Goal: Task Accomplishment & Management: Manage account settings

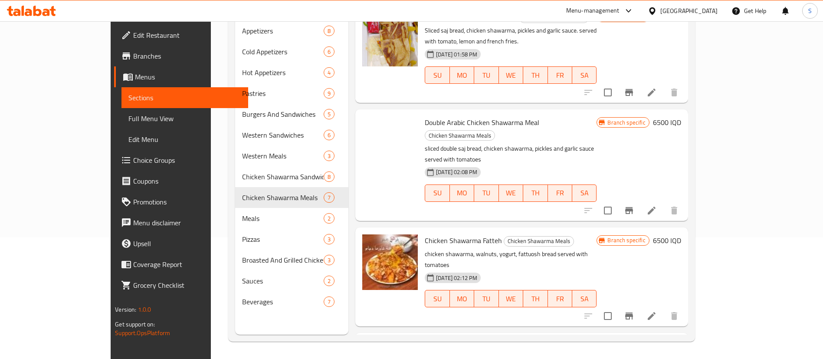
scroll to position [326, 0]
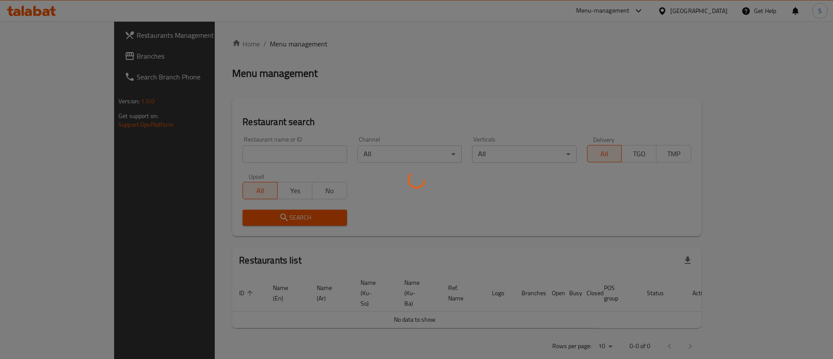
click at [293, 153] on div at bounding box center [416, 179] width 833 height 359
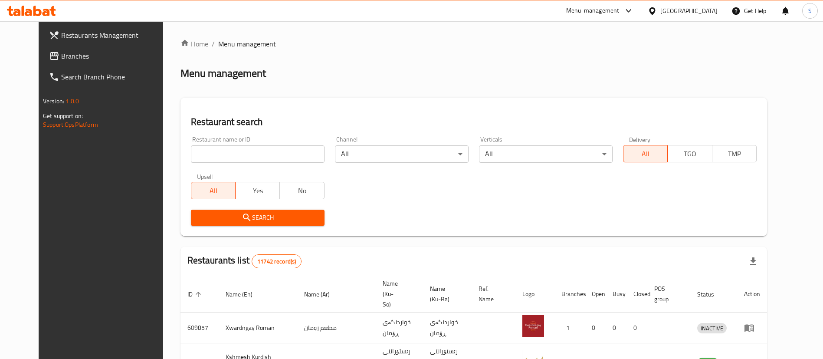
click at [272, 149] on input "search" at bounding box center [258, 153] width 134 height 17
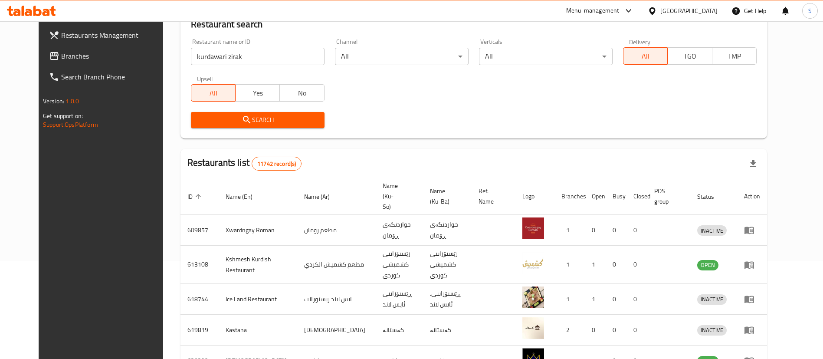
scroll to position [102, 0]
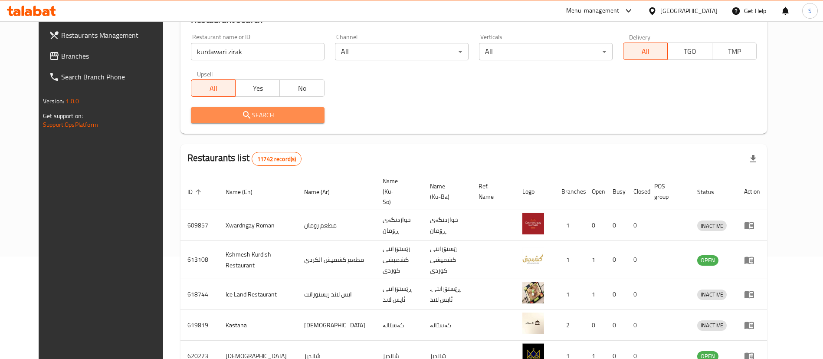
click at [242, 117] on icon "submit" at bounding box center [247, 115] width 10 height 10
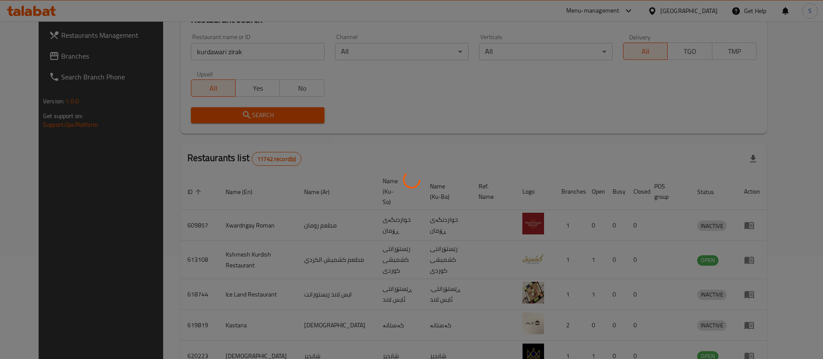
scroll to position [0, 0]
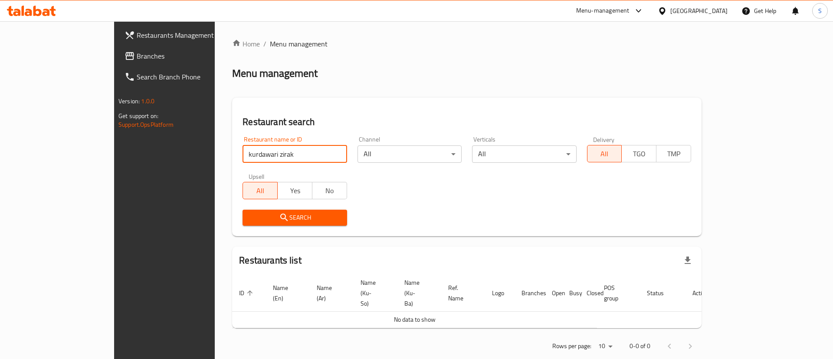
drag, startPoint x: 202, startPoint y: 155, endPoint x: 128, endPoint y: 149, distance: 74.9
click at [128, 149] on div "Restaurants Management Branches Search Branch Phone Version: 1.0.0 Get support …" at bounding box center [416, 198] width 605 height 354
type input "zirak"
click button "Search" at bounding box center [295, 218] width 104 height 16
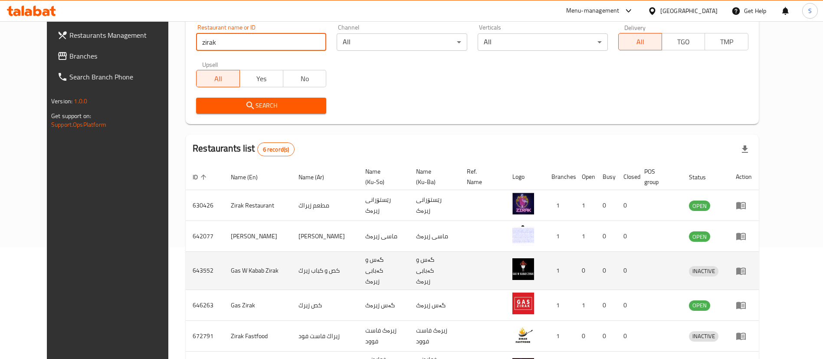
scroll to position [175, 0]
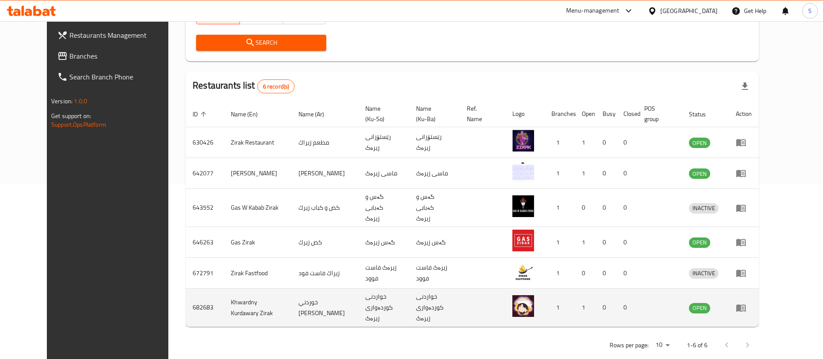
click at [745, 306] on icon "enhanced table" at bounding box center [743, 307] width 3 height 3
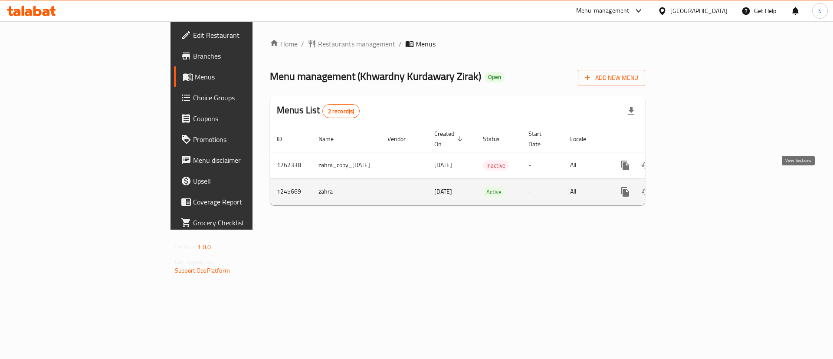
click at [698, 181] on link "enhanced table" at bounding box center [687, 191] width 21 height 21
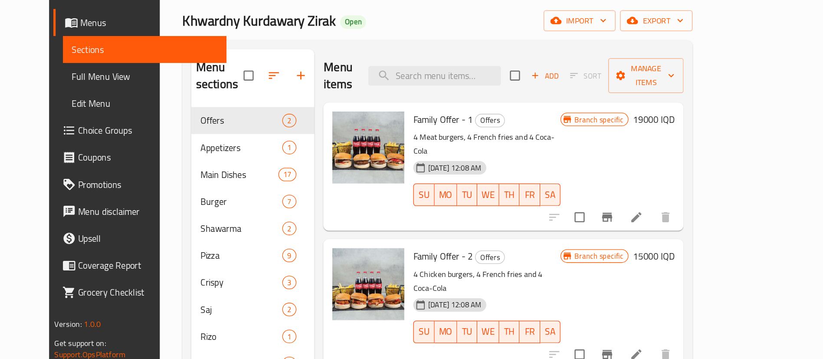
click at [521, 244] on div "Family Offer - 2 Offers 4 Chicken burgers, 4 French fries and 4 Coca-Cola [DATE…" at bounding box center [505, 293] width 278 height 99
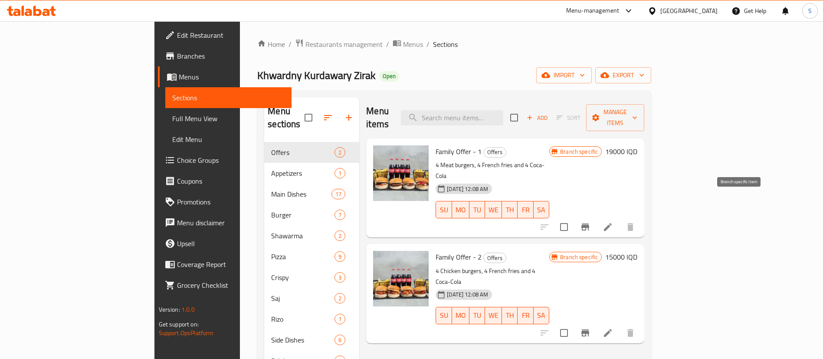
click at [589, 223] on icon "Branch-specific-item" at bounding box center [585, 226] width 8 height 7
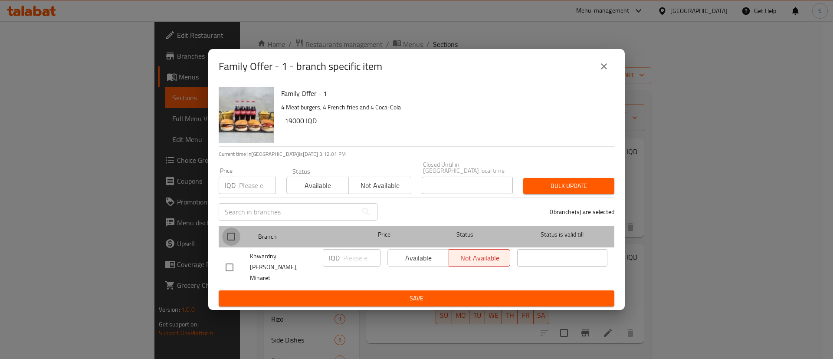
click at [228, 236] on input "checkbox" at bounding box center [231, 236] width 18 height 18
checkbox input "true"
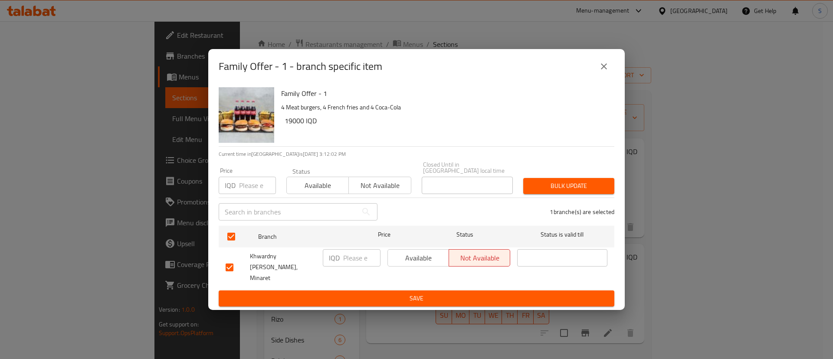
click at [398, 261] on span "Available" at bounding box center [418, 258] width 54 height 13
click at [426, 293] on span "Save" at bounding box center [417, 298] width 382 height 11
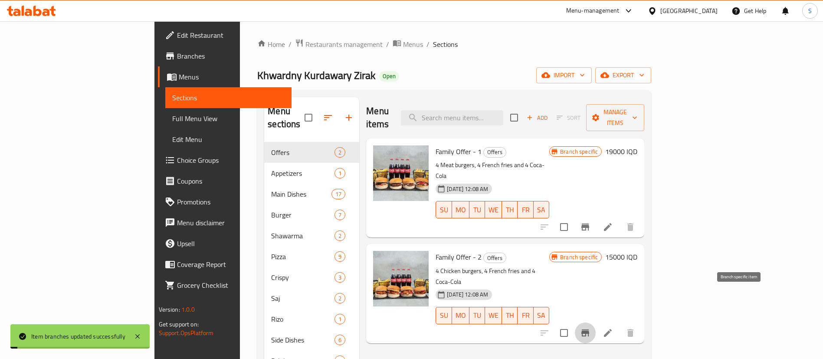
click at [589, 329] on icon "Branch-specific-item" at bounding box center [585, 332] width 8 height 7
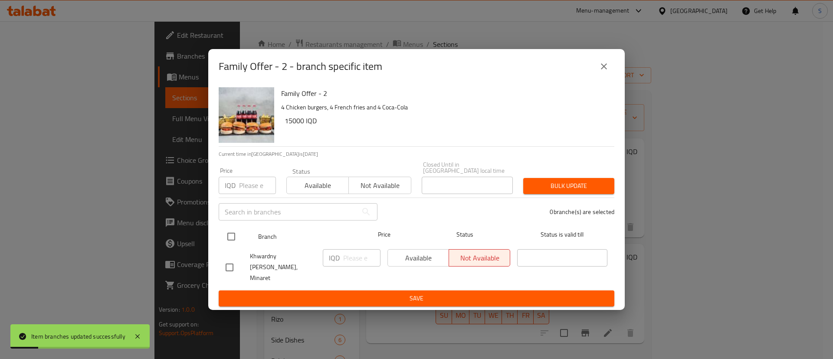
click at [228, 236] on input "checkbox" at bounding box center [231, 236] width 18 height 18
checkbox input "true"
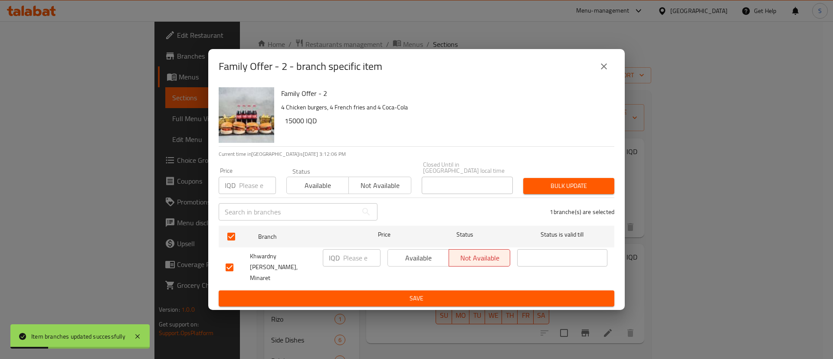
click at [422, 266] on button "Available" at bounding box center [418, 257] width 62 height 17
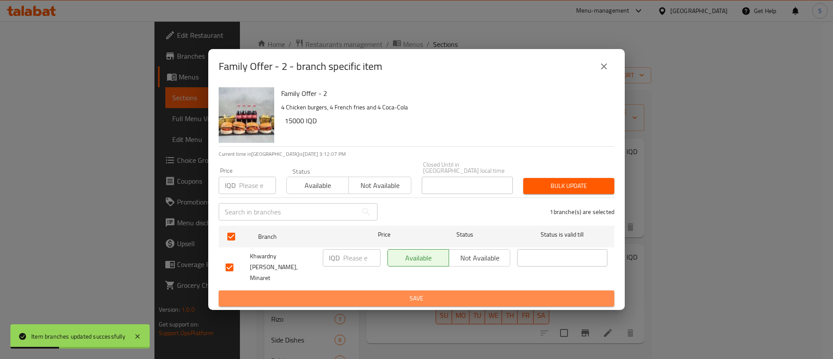
click at [414, 293] on span "Save" at bounding box center [417, 298] width 382 height 11
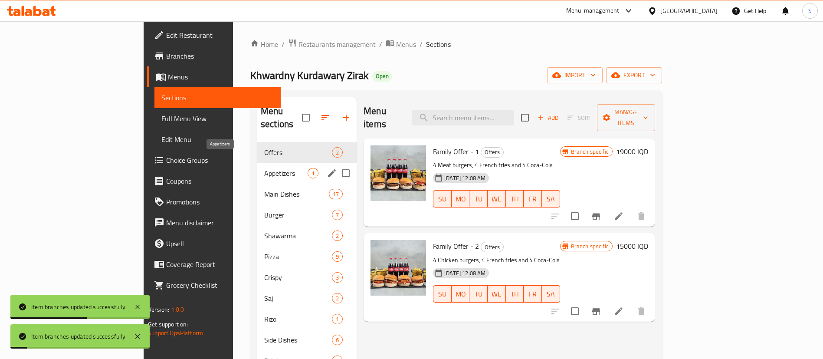
click at [264, 168] on span "Appetizers" at bounding box center [285, 173] width 43 height 10
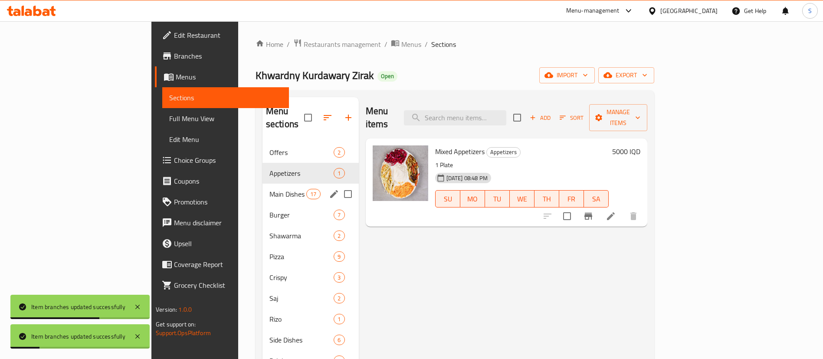
click at [262, 190] on div "Main Dishes 17" at bounding box center [310, 194] width 96 height 21
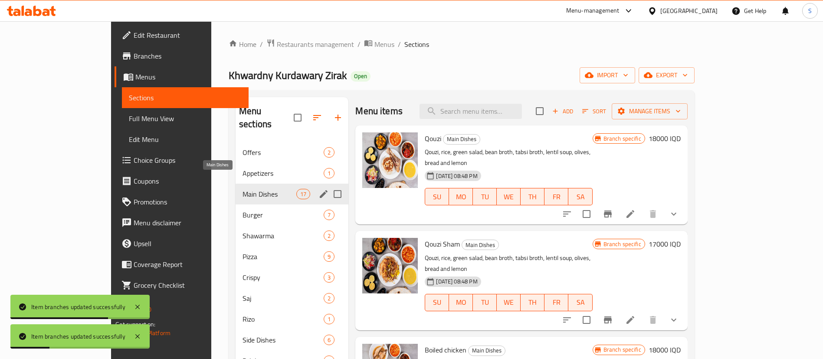
click at [243, 189] on span "Main Dishes" at bounding box center [270, 194] width 54 height 10
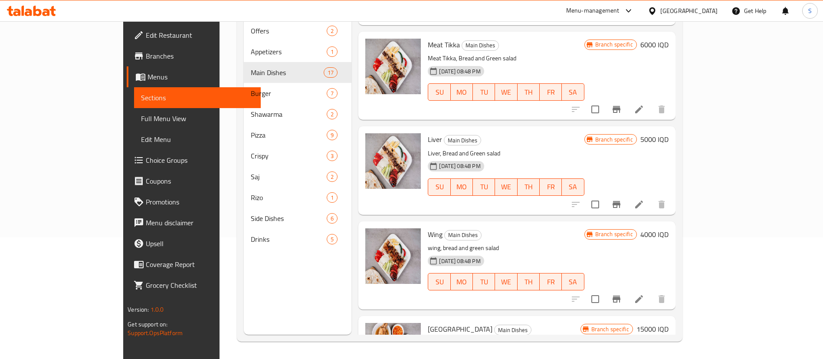
scroll to position [350, 0]
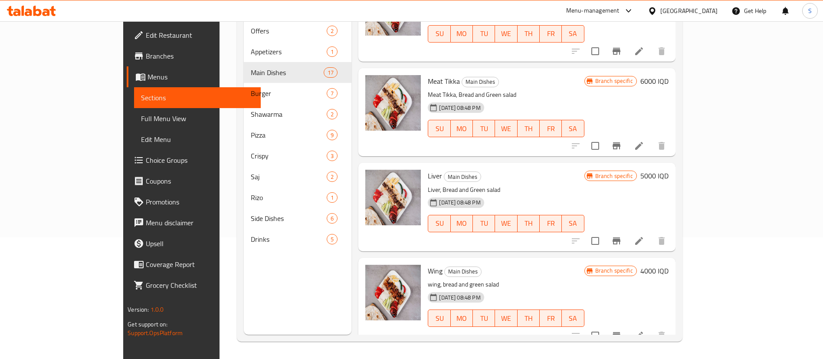
click at [620, 332] on icon "Branch-specific-item" at bounding box center [617, 335] width 8 height 7
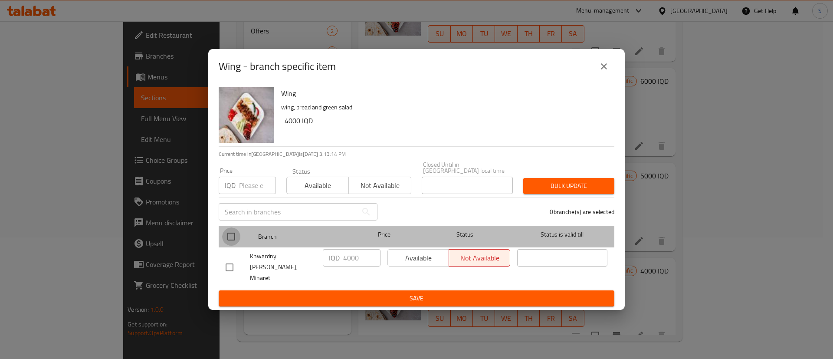
click at [233, 237] on input "checkbox" at bounding box center [231, 236] width 18 height 18
checkbox input "true"
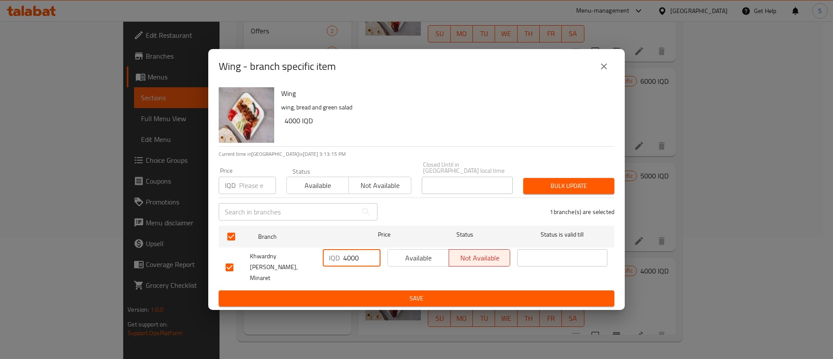
click at [346, 259] on input "4000" at bounding box center [361, 257] width 37 height 17
type input "5000"
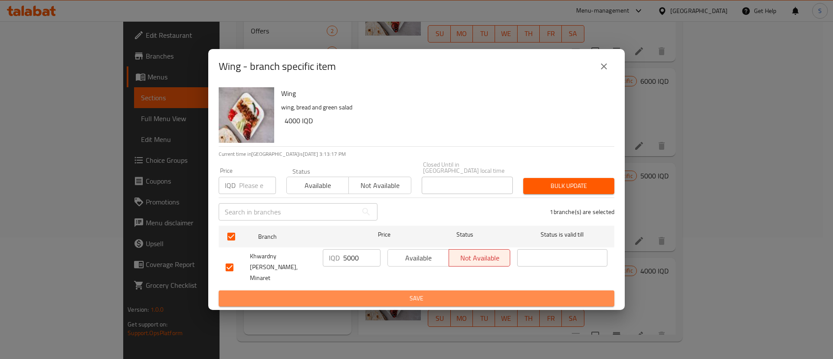
click at [411, 296] on button "Save" at bounding box center [417, 298] width 396 height 16
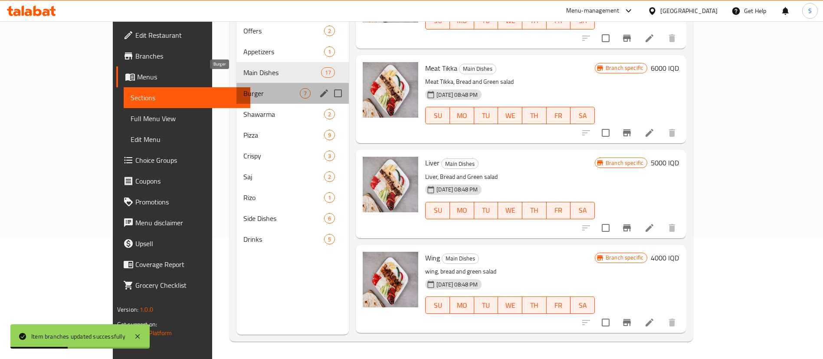
click at [243, 88] on span "Burger" at bounding box center [271, 93] width 56 height 10
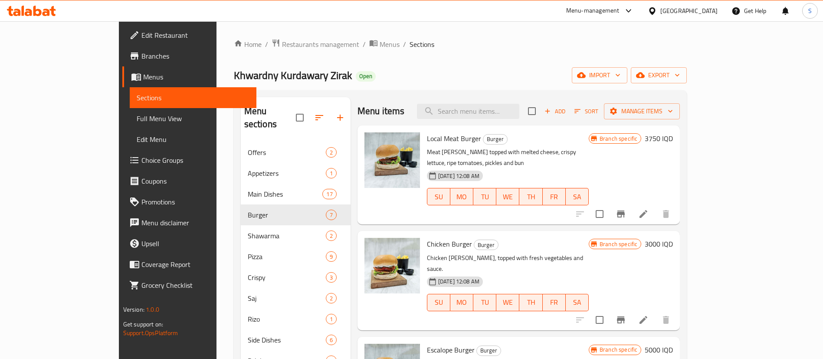
click at [625, 210] on icon "Branch-specific-item" at bounding box center [621, 213] width 8 height 7
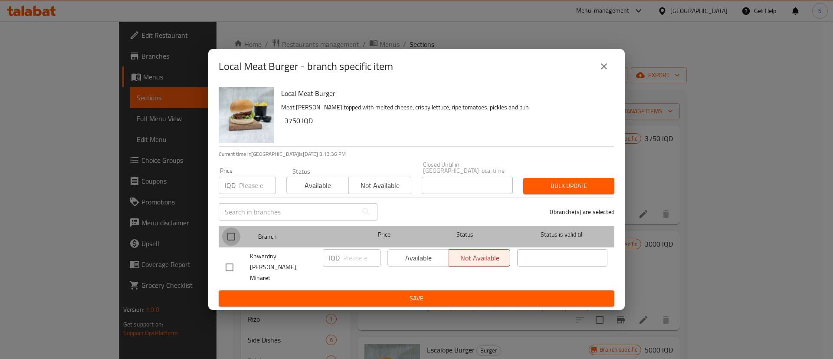
click at [230, 239] on input "checkbox" at bounding box center [231, 236] width 18 height 18
checkbox input "true"
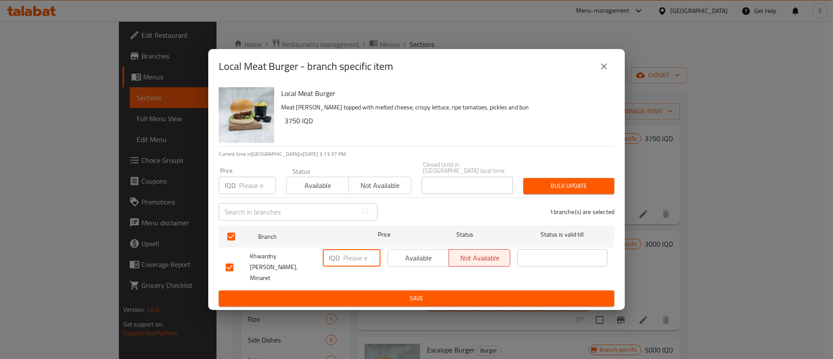
click at [353, 264] on input "number" at bounding box center [361, 257] width 37 height 17
type input "5000"
click at [421, 258] on span "Available" at bounding box center [418, 258] width 54 height 13
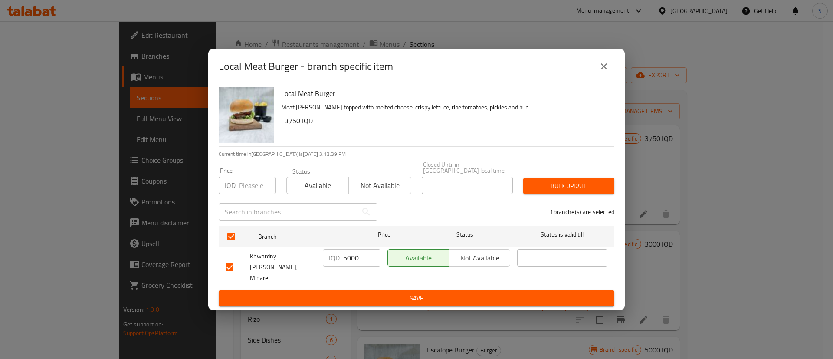
click at [439, 293] on span "Save" at bounding box center [417, 298] width 382 height 11
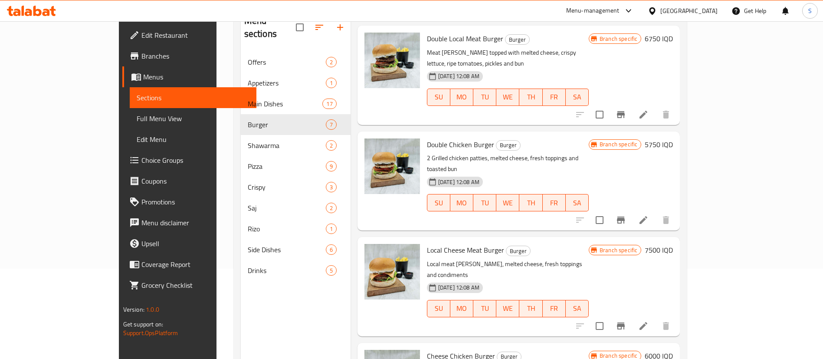
scroll to position [90, 0]
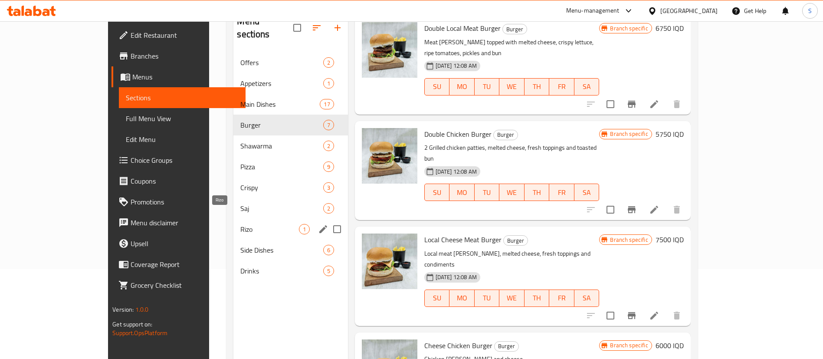
click at [240, 224] on span "Rizo" at bounding box center [269, 229] width 58 height 10
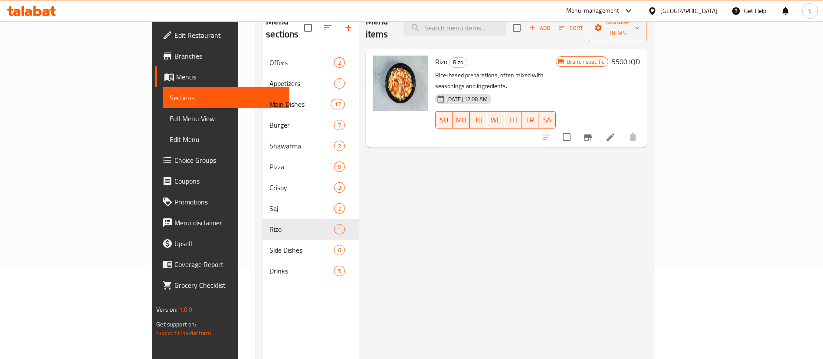
scroll to position [53, 0]
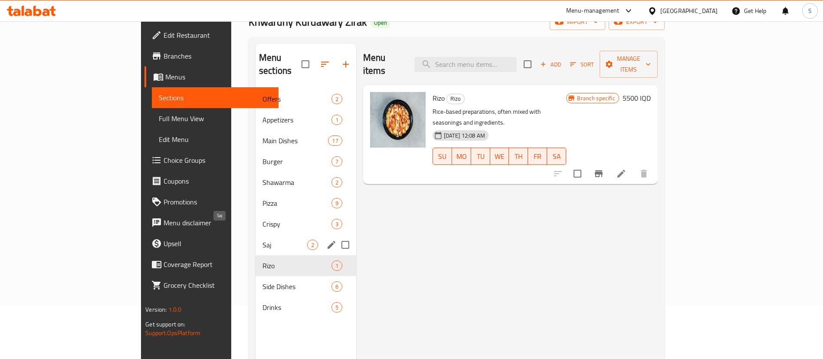
click at [262, 240] on span "Saj" at bounding box center [284, 245] width 45 height 10
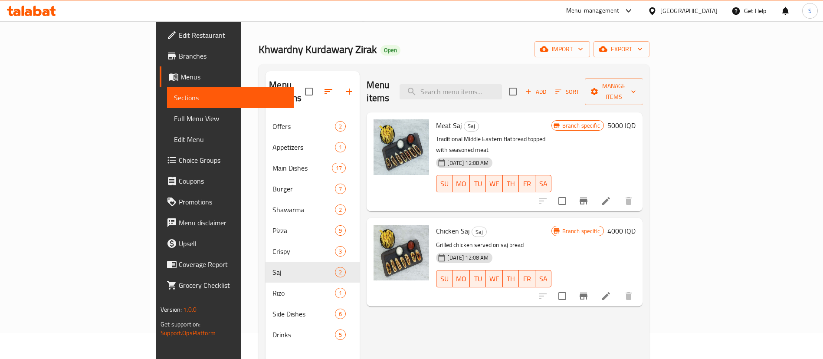
scroll to position [24, 0]
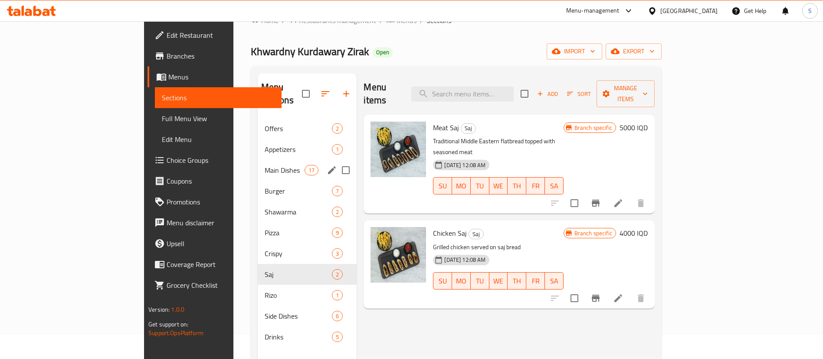
click at [265, 165] on span "Main Dishes" at bounding box center [285, 170] width 40 height 10
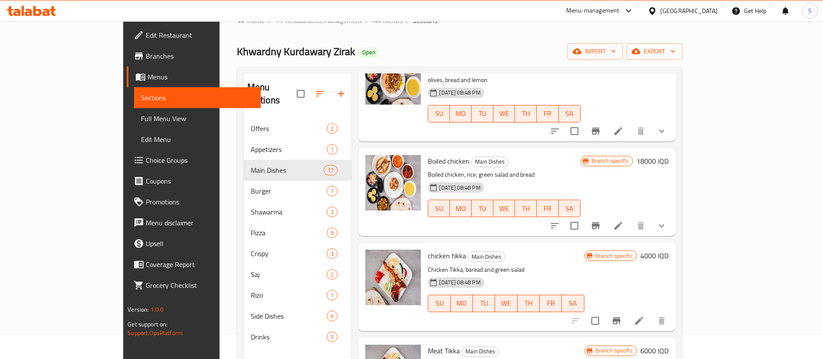
scroll to position [184, 0]
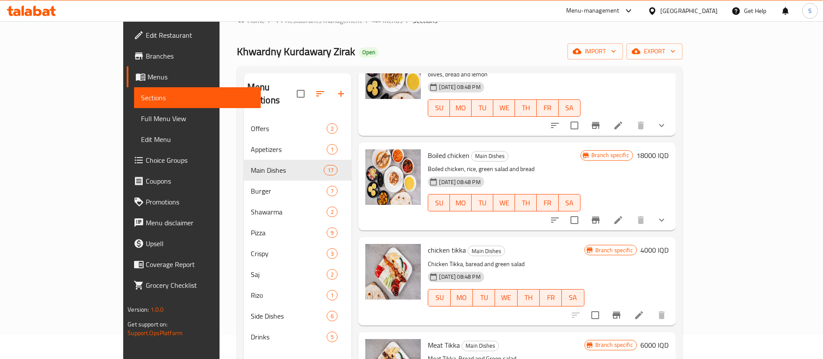
click at [600, 217] on icon "Branch-specific-item" at bounding box center [596, 220] width 8 height 7
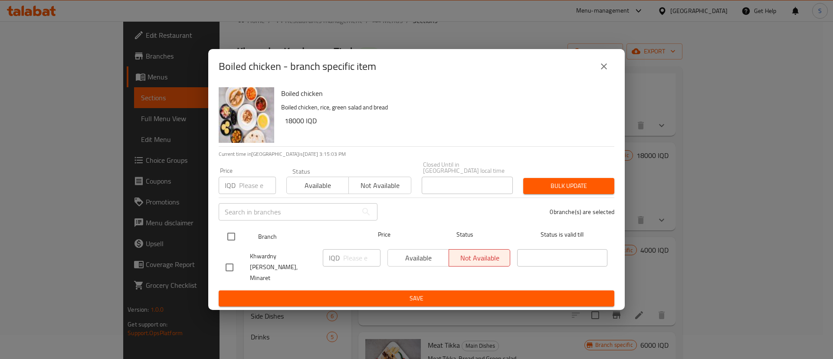
click at [236, 244] on input "checkbox" at bounding box center [231, 236] width 18 height 18
checkbox input "true"
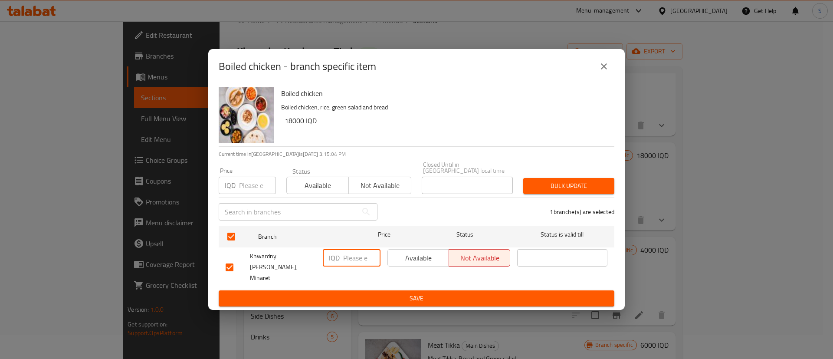
click at [364, 258] on input "number" at bounding box center [361, 257] width 37 height 17
type input "15000"
click at [404, 293] on span "Save" at bounding box center [417, 298] width 382 height 11
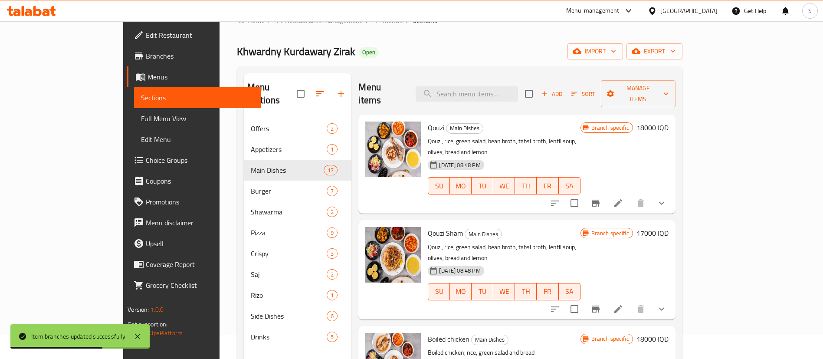
scroll to position [0, 0]
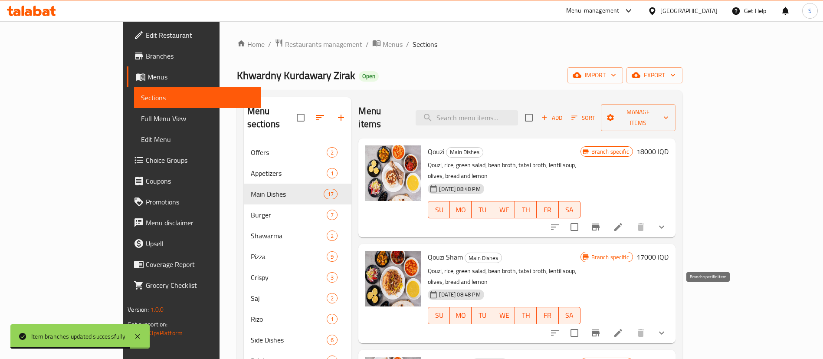
click at [606, 322] on button "Branch-specific-item" at bounding box center [595, 332] width 21 height 21
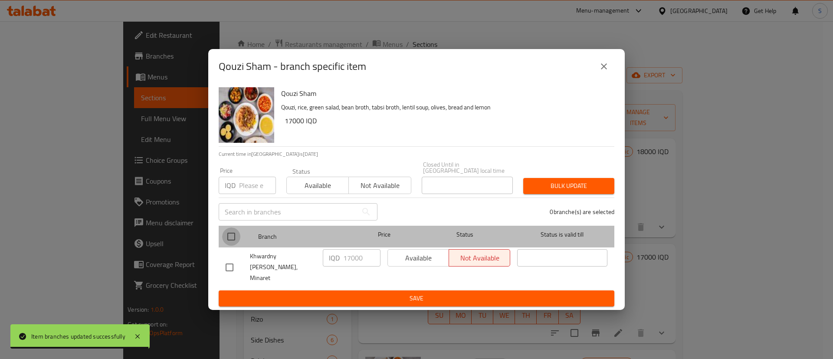
click at [229, 245] on input "checkbox" at bounding box center [231, 236] width 18 height 18
checkbox input "true"
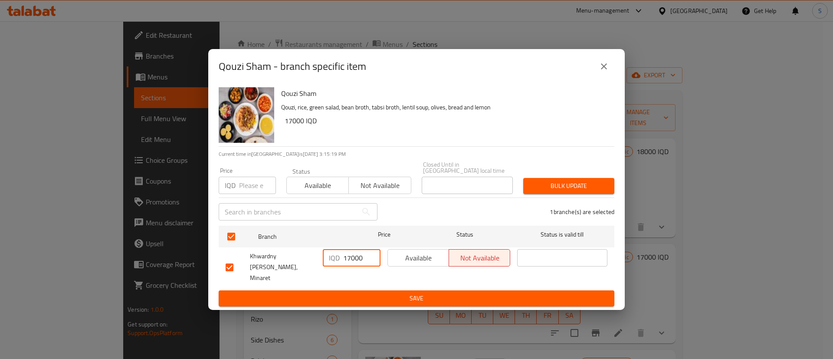
click at [349, 259] on input "17000" at bounding box center [361, 257] width 37 height 17
click at [596, 74] on button "close" at bounding box center [604, 66] width 21 height 21
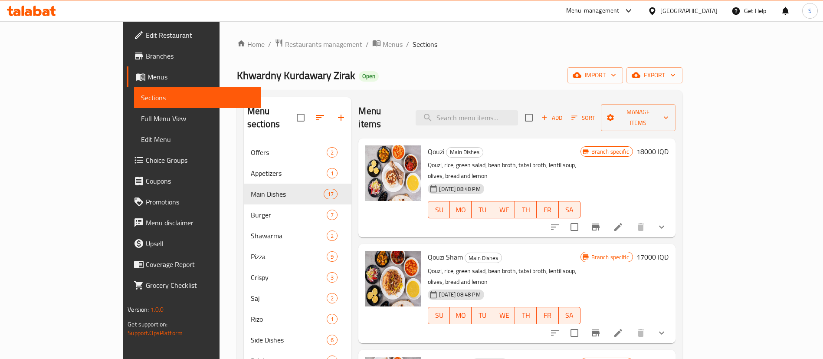
click at [601, 328] on icon "Branch-specific-item" at bounding box center [596, 333] width 10 height 10
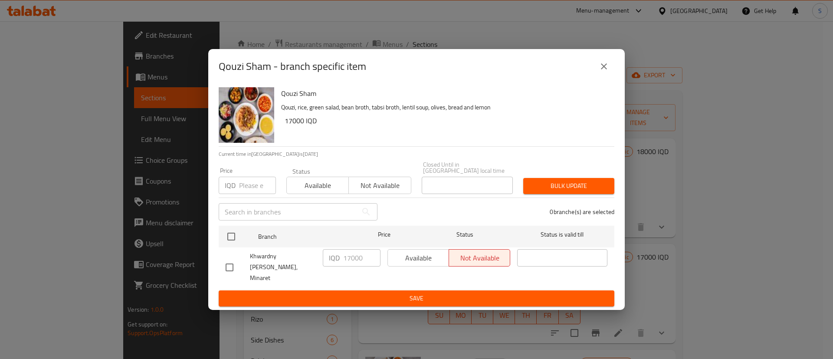
click at [217, 264] on div "Qouzi Sham Qouzi, rice, green salad, bean broth, tabsi broth, lentil soup, oliv…" at bounding box center [416, 197] width 417 height 226
click at [226, 267] on input "checkbox" at bounding box center [229, 267] width 18 height 18
checkbox input "true"
click at [351, 262] on input "17000" at bounding box center [361, 257] width 37 height 17
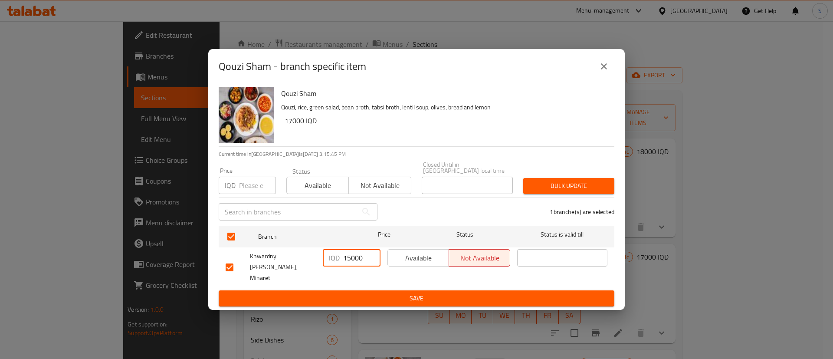
type input "15000"
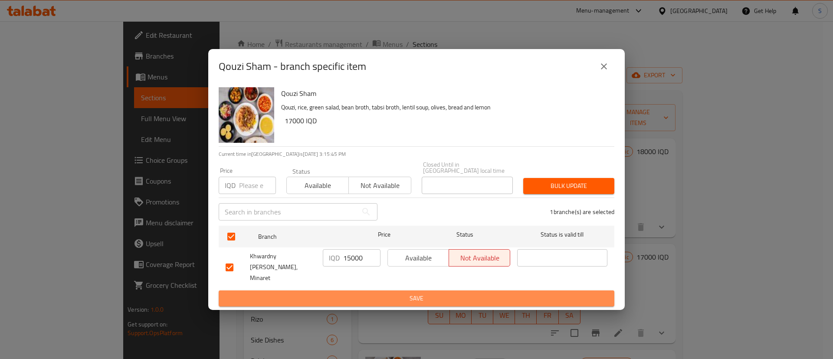
click at [387, 293] on span "Save" at bounding box center [417, 298] width 382 height 11
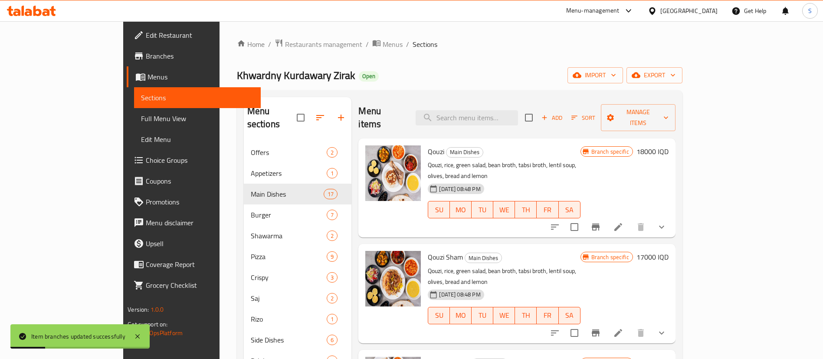
click at [600, 223] on icon "Branch-specific-item" at bounding box center [596, 226] width 8 height 7
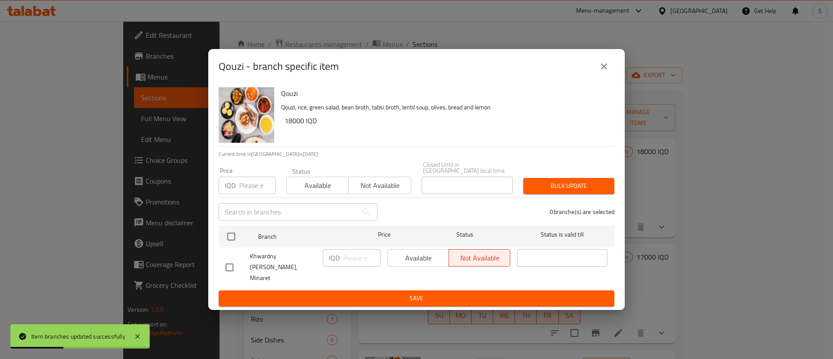
click at [226, 264] on input "checkbox" at bounding box center [229, 267] width 18 height 18
checkbox input "true"
click at [361, 265] on input "number" at bounding box center [361, 257] width 37 height 17
type input "20000"
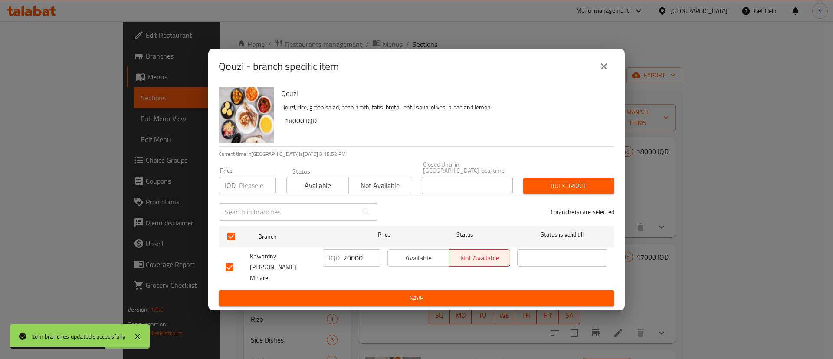
click at [386, 279] on div "Available Not available" at bounding box center [449, 267] width 130 height 43
click at [398, 293] on span "Save" at bounding box center [417, 298] width 382 height 11
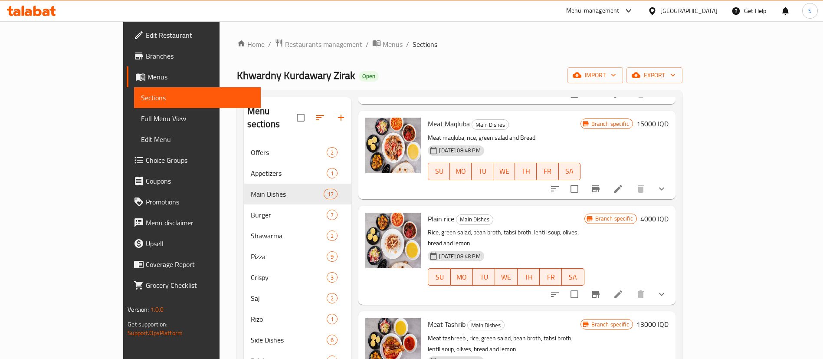
scroll to position [916, 0]
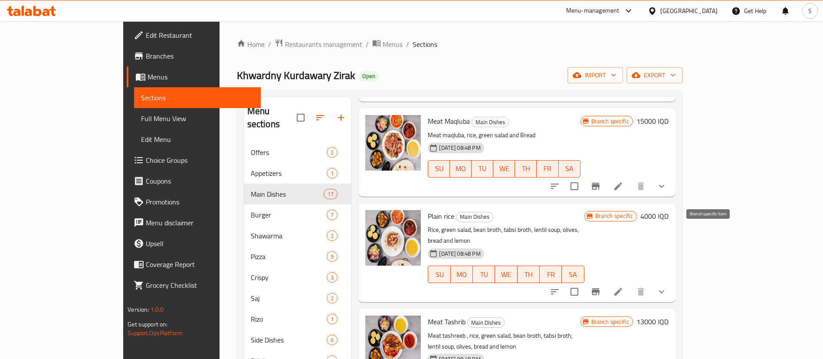
click at [600, 288] on icon "Branch-specific-item" at bounding box center [596, 291] width 8 height 7
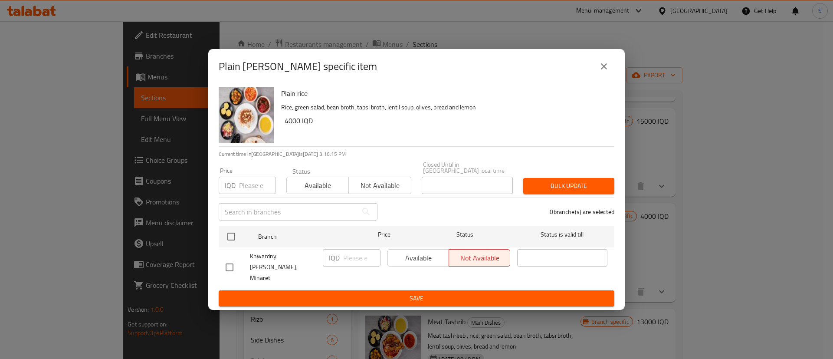
click at [227, 270] on input "checkbox" at bounding box center [229, 267] width 18 height 18
checkbox input "true"
click at [345, 260] on input "number" at bounding box center [361, 257] width 37 height 17
type input "5000"
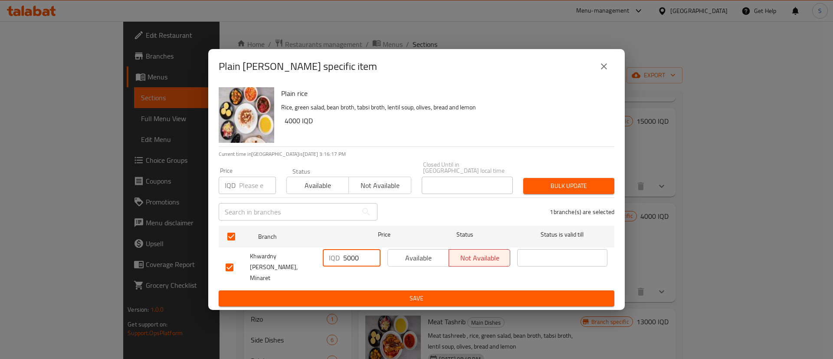
click at [395, 293] on span "Save" at bounding box center [417, 298] width 382 height 11
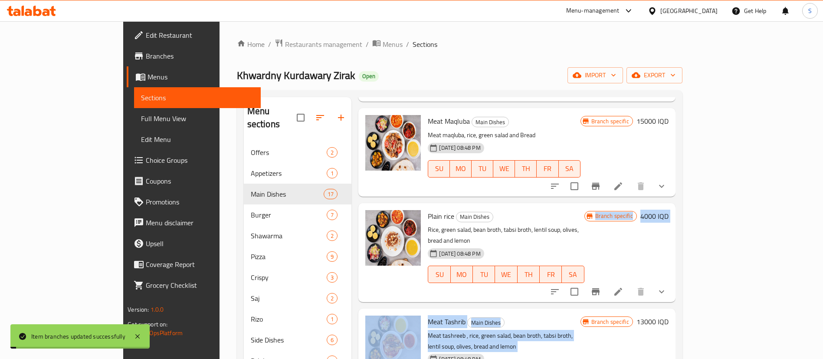
drag, startPoint x: 395, startPoint y: 287, endPoint x: 408, endPoint y: 284, distance: 12.9
click at [505, 315] on h6 "Meat Tashrib Main Dishes" at bounding box center [504, 321] width 152 height 12
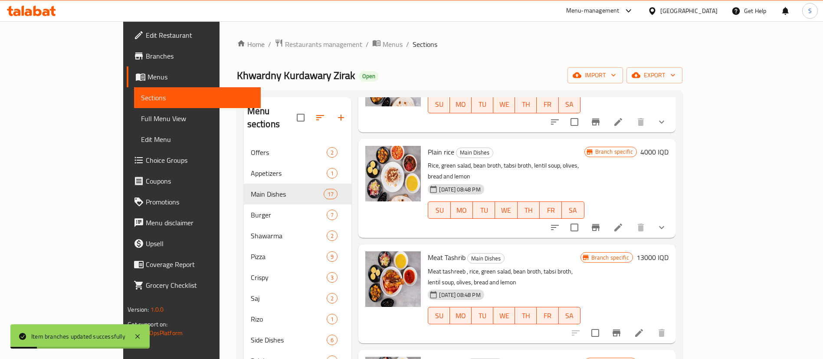
scroll to position [984, 0]
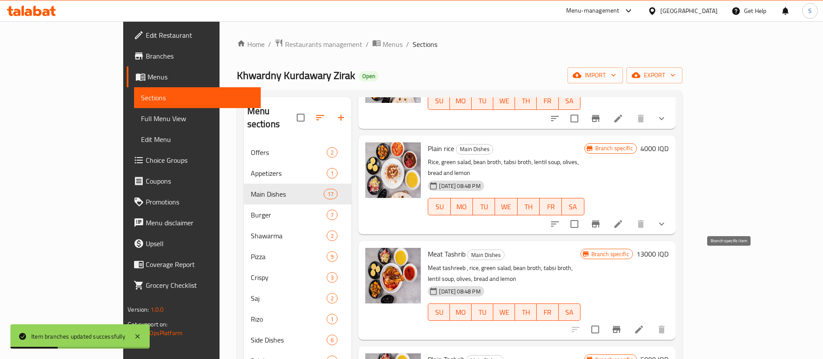
click at [620, 326] on icon "Branch-specific-item" at bounding box center [617, 329] width 8 height 7
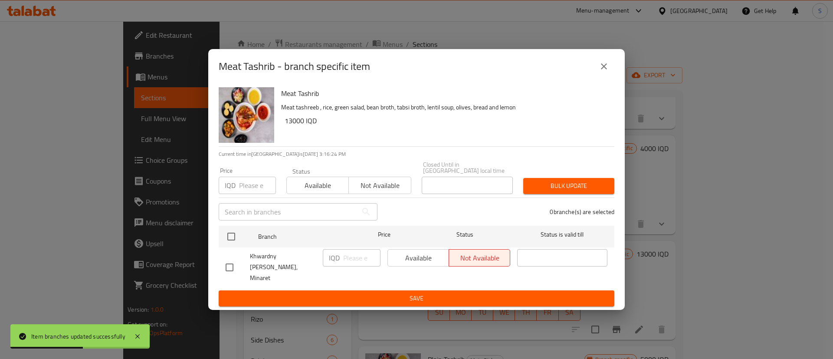
click at [225, 267] on input "checkbox" at bounding box center [229, 267] width 18 height 18
checkbox input "true"
click at [353, 259] on input "number" at bounding box center [361, 257] width 37 height 17
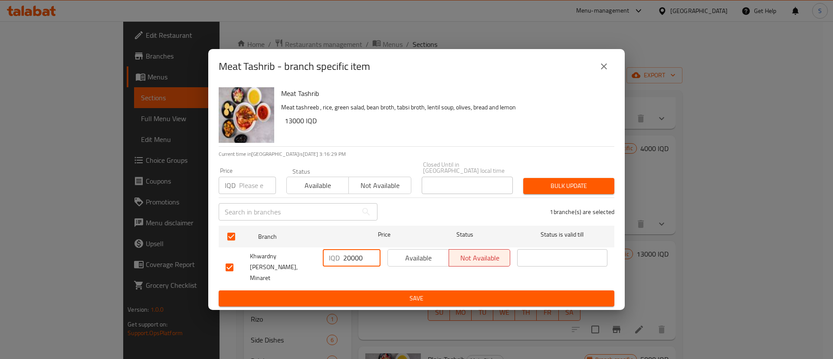
type input "20000"
click at [388, 293] on span "Save" at bounding box center [417, 298] width 382 height 11
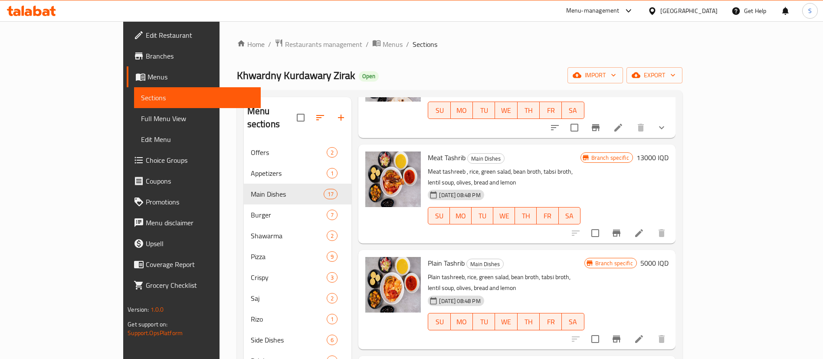
scroll to position [1080, 0]
click at [620, 335] on icon "Branch-specific-item" at bounding box center [617, 338] width 8 height 7
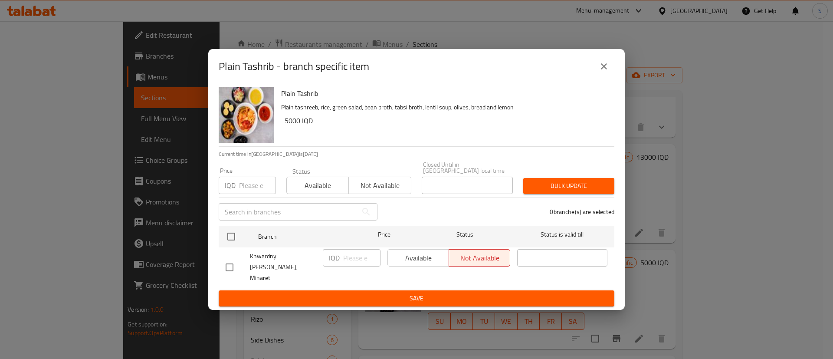
click at [236, 261] on input "checkbox" at bounding box center [229, 267] width 18 height 18
checkbox input "true"
click at [354, 261] on input "number" at bounding box center [361, 257] width 37 height 17
type input "8000"
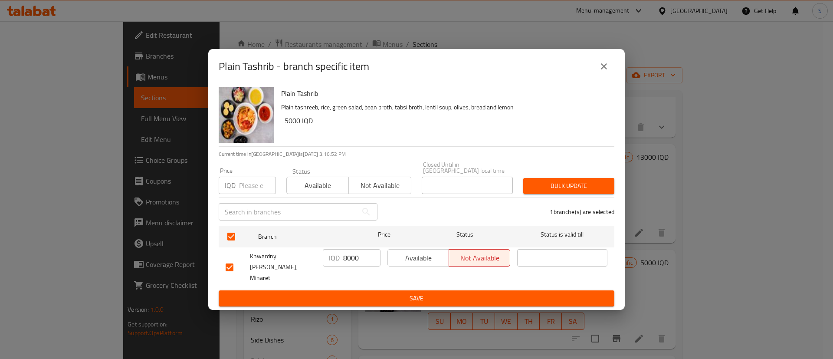
click at [398, 298] on div "Plain Tashrib Plain tashreeb, rice, green salad, bean broth, tabsi broth, lenti…" at bounding box center [416, 197] width 417 height 226
click at [429, 293] on span "Save" at bounding box center [417, 298] width 382 height 11
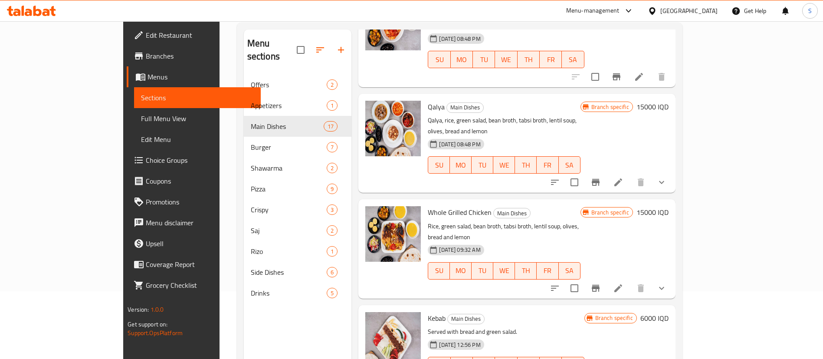
scroll to position [121, 0]
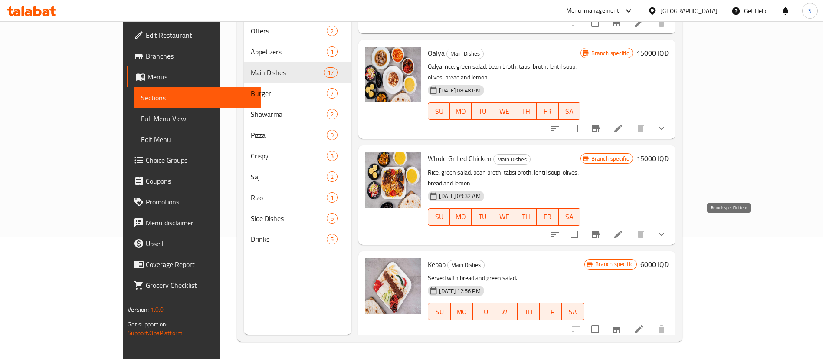
click at [627, 318] on button "Branch-specific-item" at bounding box center [616, 328] width 21 height 21
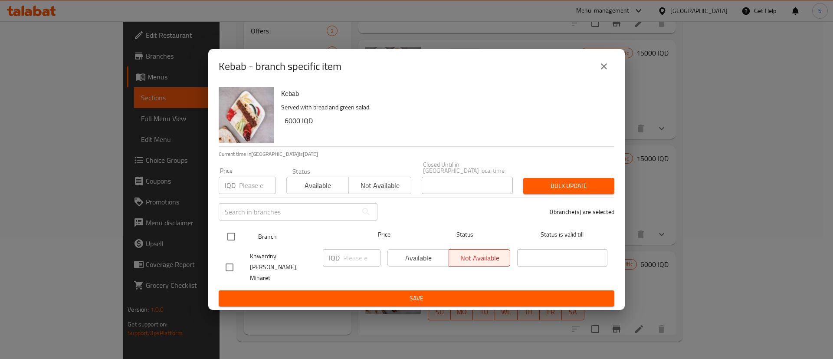
click at [235, 238] on input "checkbox" at bounding box center [231, 236] width 18 height 18
checkbox input "true"
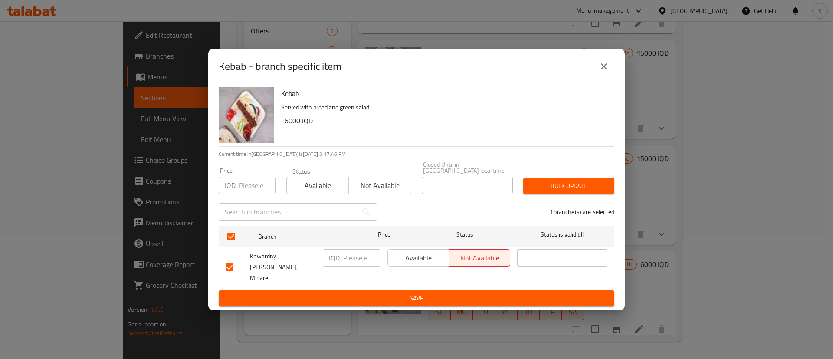
click at [354, 256] on input "number" at bounding box center [361, 257] width 37 height 17
type input "5000"
click at [401, 290] on button "Save" at bounding box center [417, 298] width 396 height 16
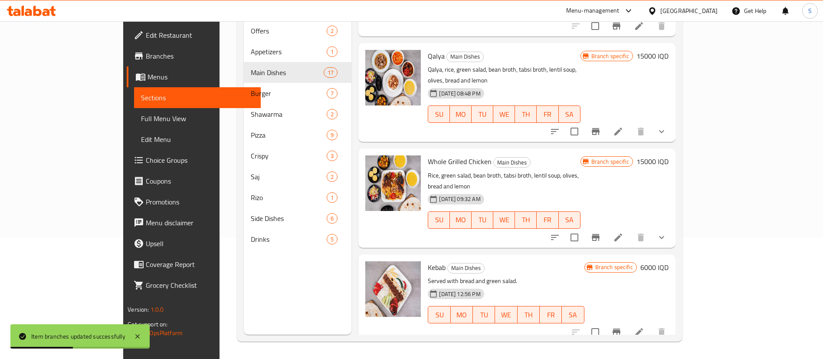
scroll to position [1274, 0]
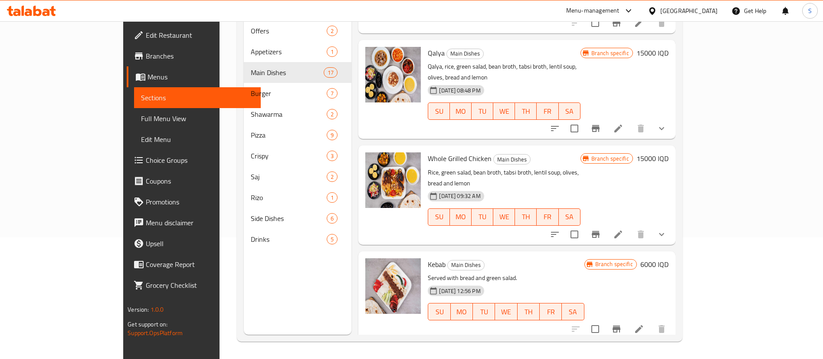
click at [580, 152] on h6 "Whole Grilled Chicken Main Dishes" at bounding box center [504, 158] width 152 height 12
click at [584, 149] on div "Whole Grilled Chicken Main Dishes Rice, green salad, bean broth, tabsi broth, l…" at bounding box center [503, 195] width 159 height 92
click at [580, 167] on p "Rice, green salad, bean broth, tabsi broth, lentil soup, olives, bread and lemon" at bounding box center [504, 178] width 152 height 22
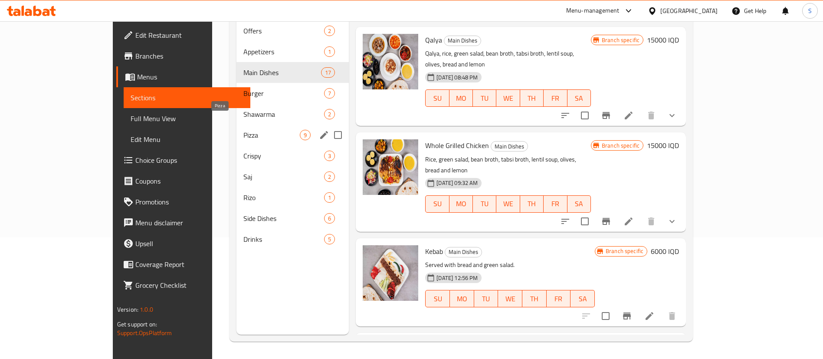
click at [243, 130] on span "Pizza" at bounding box center [271, 135] width 56 height 10
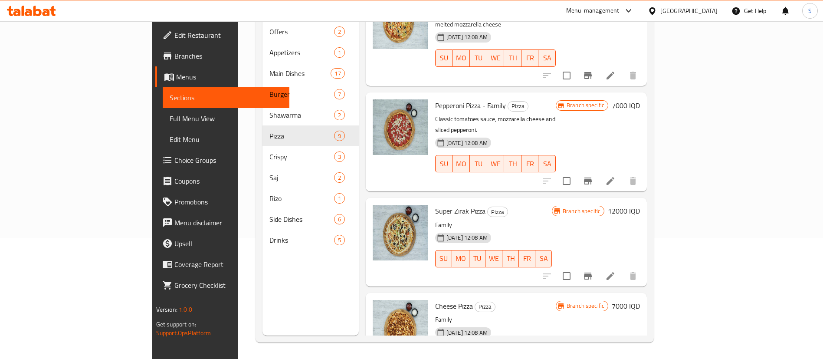
scroll to position [120, 0]
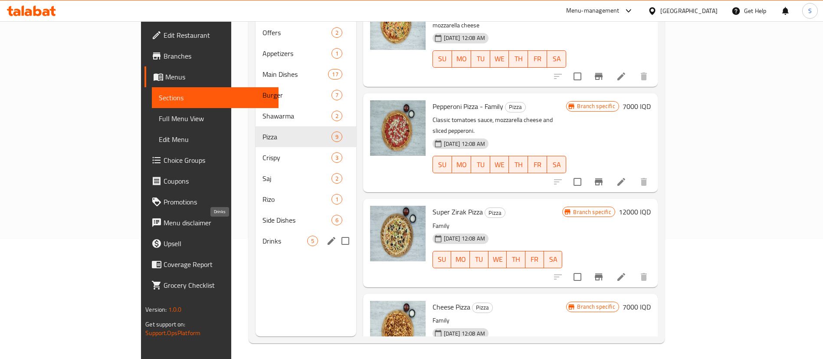
click at [262, 236] on span "Drinks" at bounding box center [284, 241] width 45 height 10
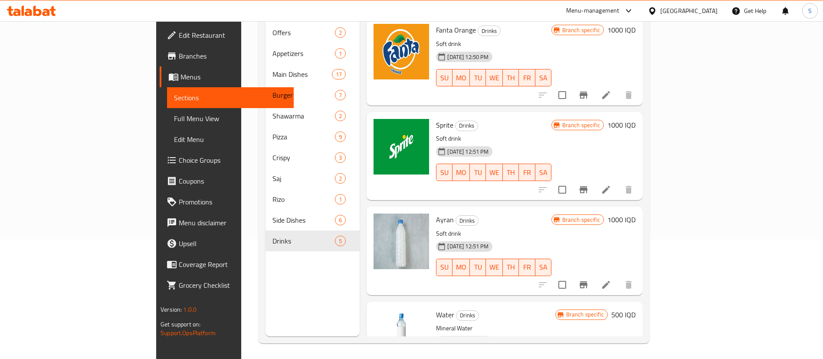
scroll to position [96, 0]
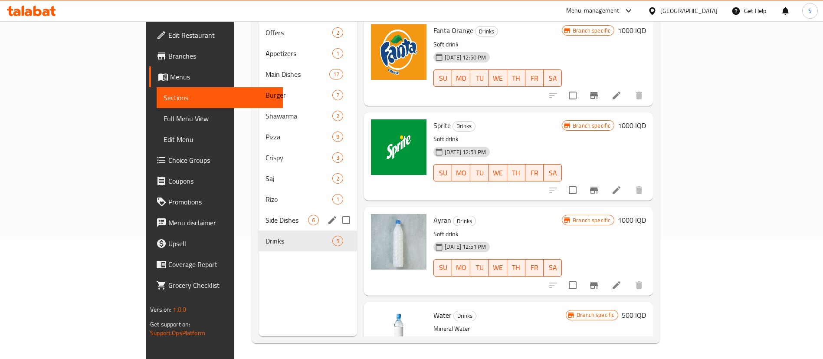
click at [266, 215] on span "Side Dishes" at bounding box center [287, 220] width 43 height 10
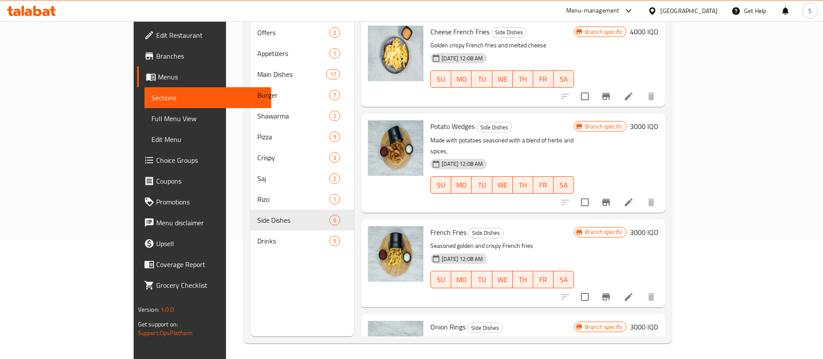
scroll to position [36, 0]
